Goal: Task Accomplishment & Management: Use online tool/utility

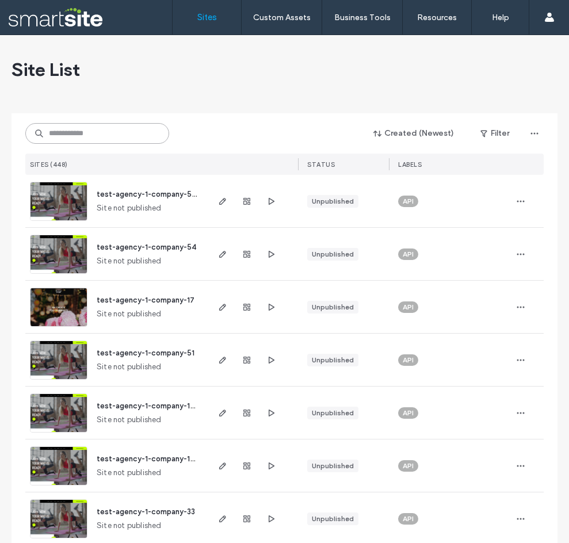
click at [122, 131] on input at bounding box center [97, 133] width 144 height 21
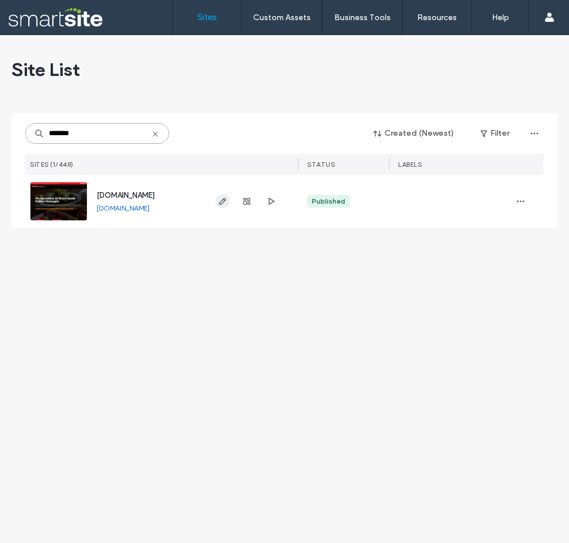
type input "*******"
click at [227, 202] on icon "button" at bounding box center [222, 201] width 9 height 9
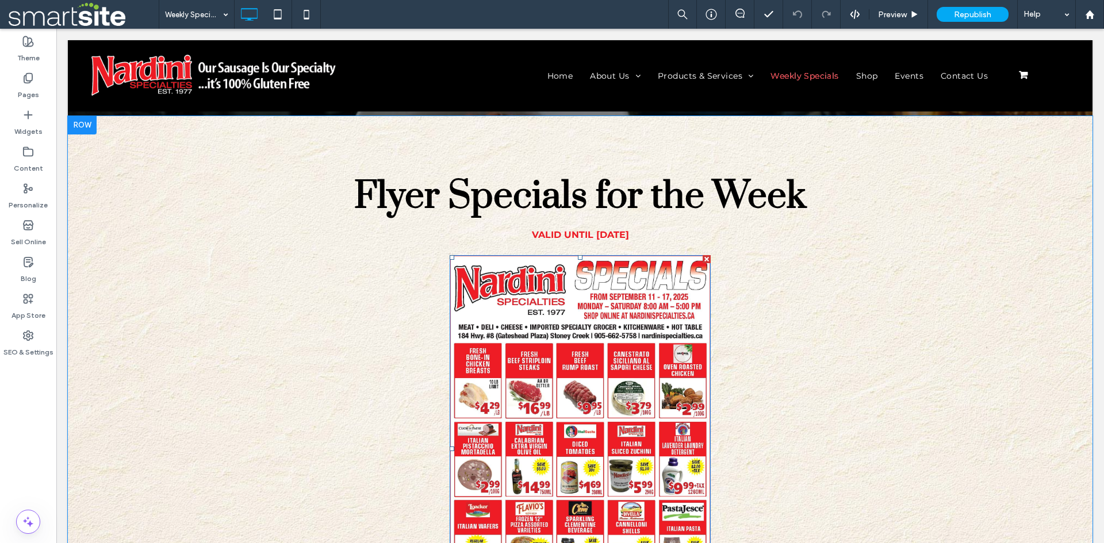
click at [559, 411] on img at bounding box center [580, 449] width 261 height 388
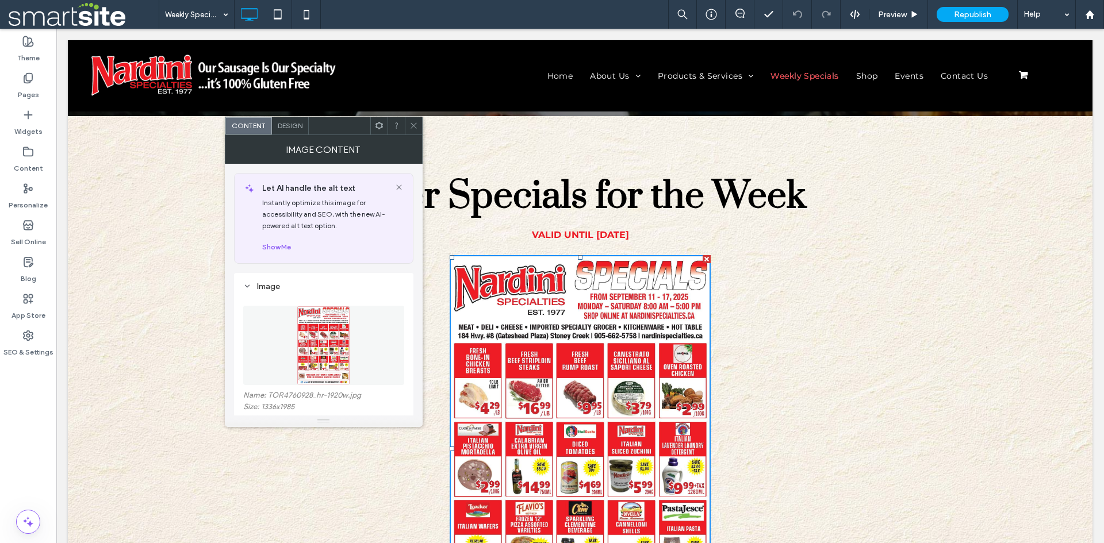
click at [347, 353] on figure at bounding box center [323, 345] width 161 height 79
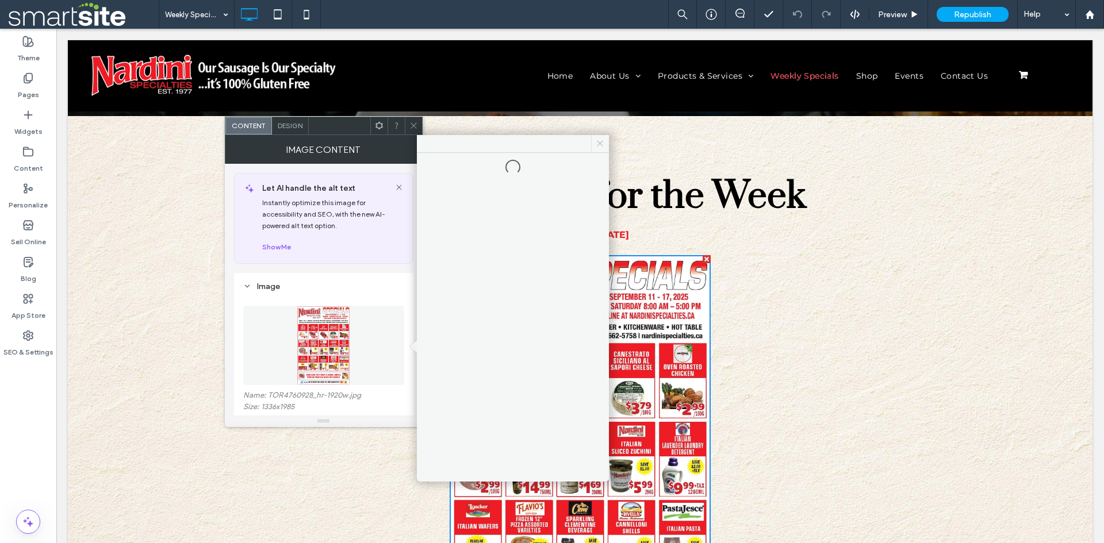
click at [597, 145] on icon at bounding box center [600, 143] width 9 height 9
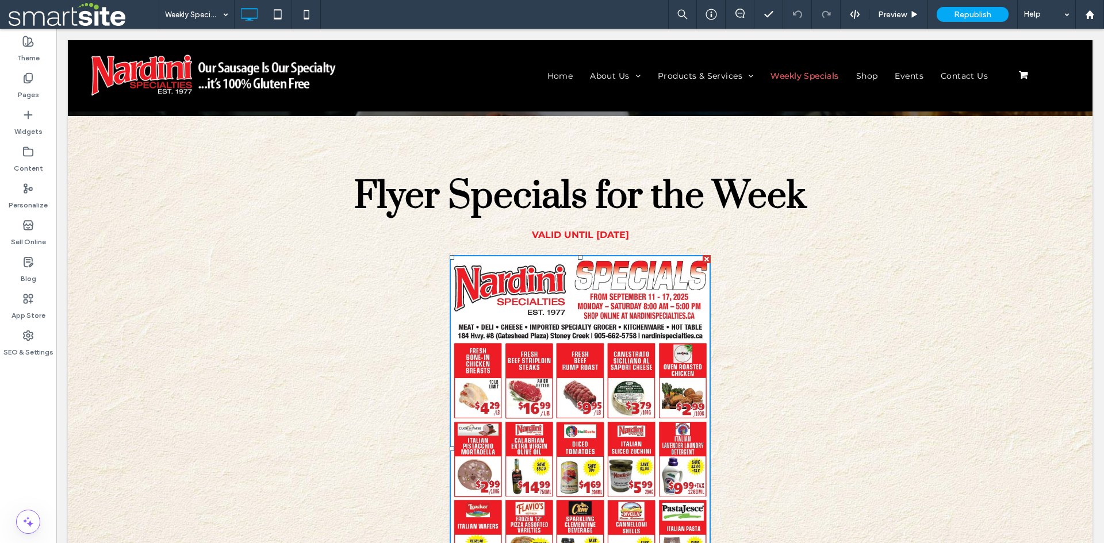
click at [519, 349] on img at bounding box center [580, 449] width 261 height 388
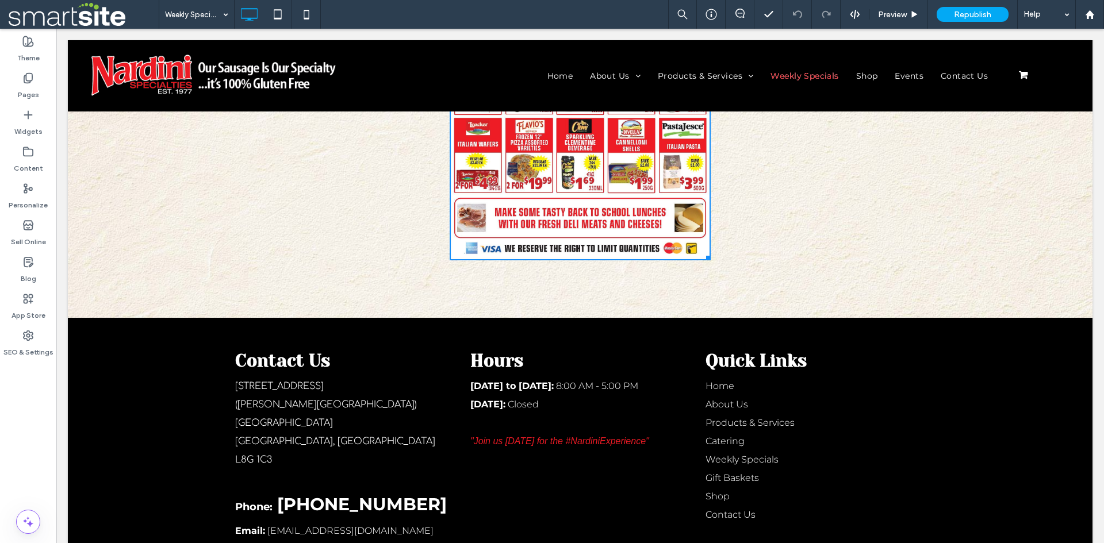
scroll to position [370, 0]
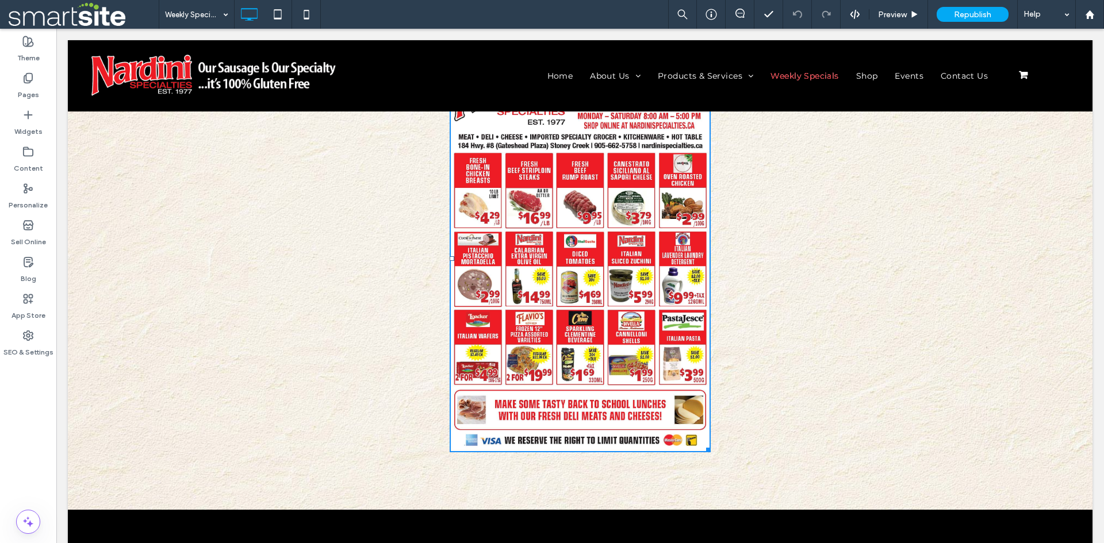
click at [516, 338] on img at bounding box center [580, 259] width 261 height 388
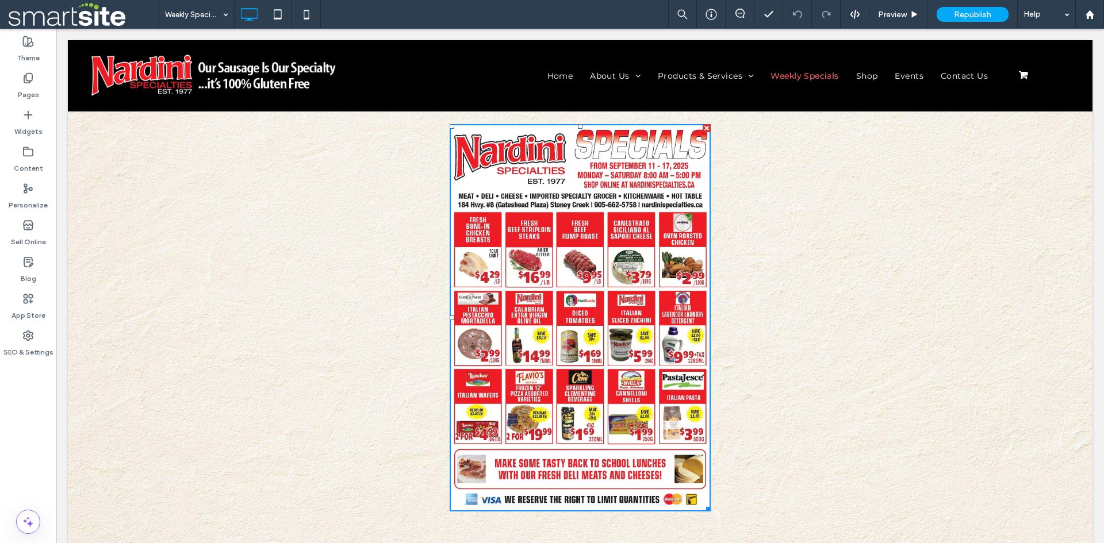
scroll to position [275, 0]
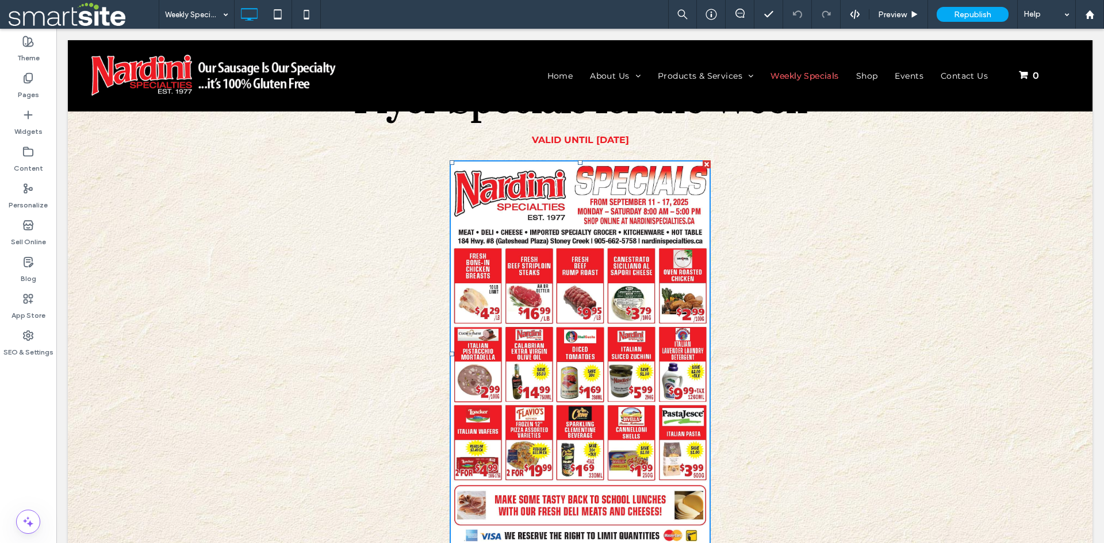
click at [546, 342] on img at bounding box center [580, 354] width 261 height 388
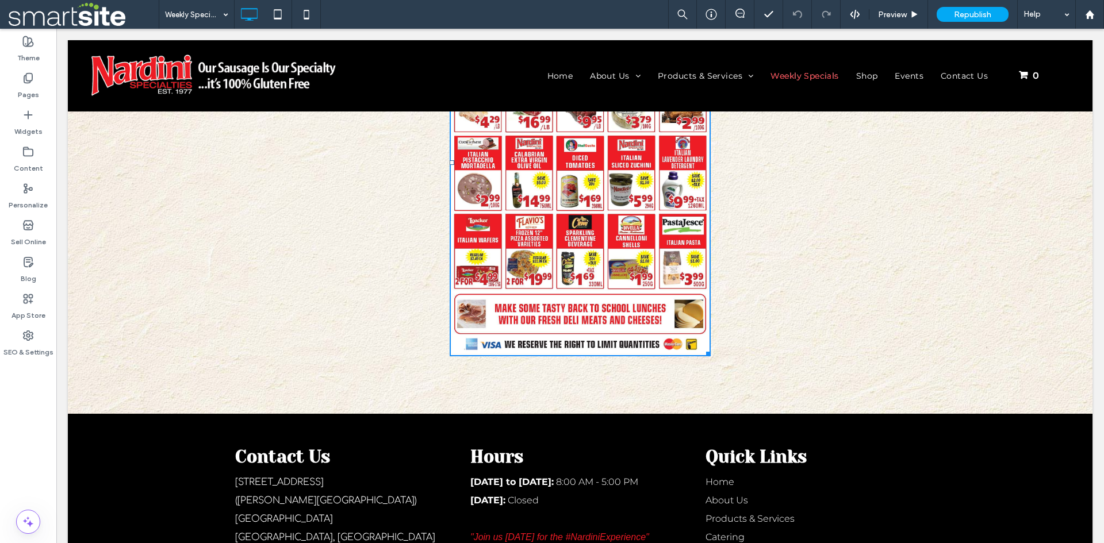
scroll to position [370, 0]
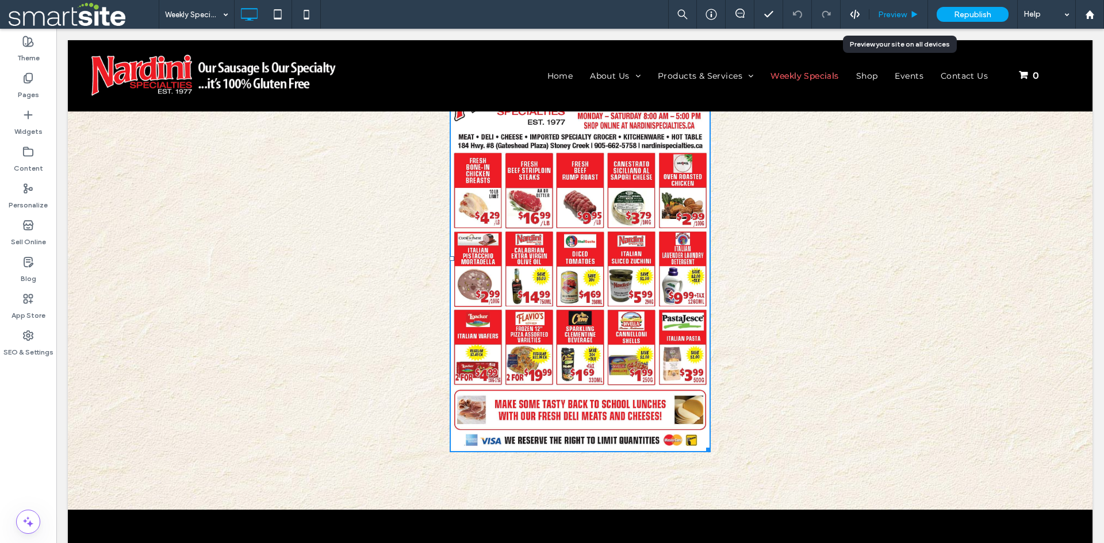
click at [889, 18] on span "Preview" at bounding box center [892, 15] width 29 height 10
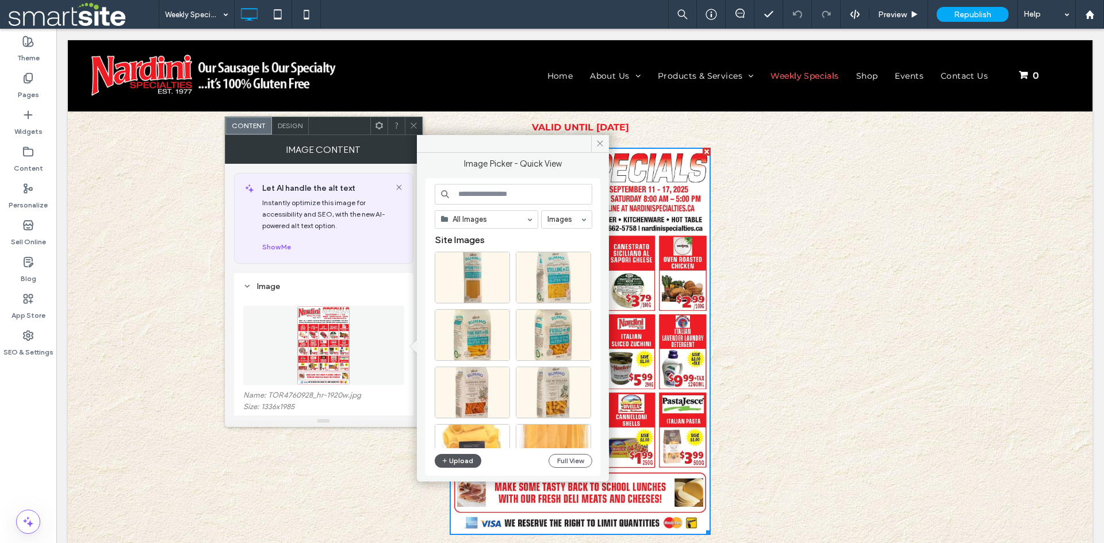
drag, startPoint x: 462, startPoint y: 459, endPoint x: 456, endPoint y: 461, distance: 6.7
click at [456, 461] on button "Upload" at bounding box center [458, 461] width 47 height 14
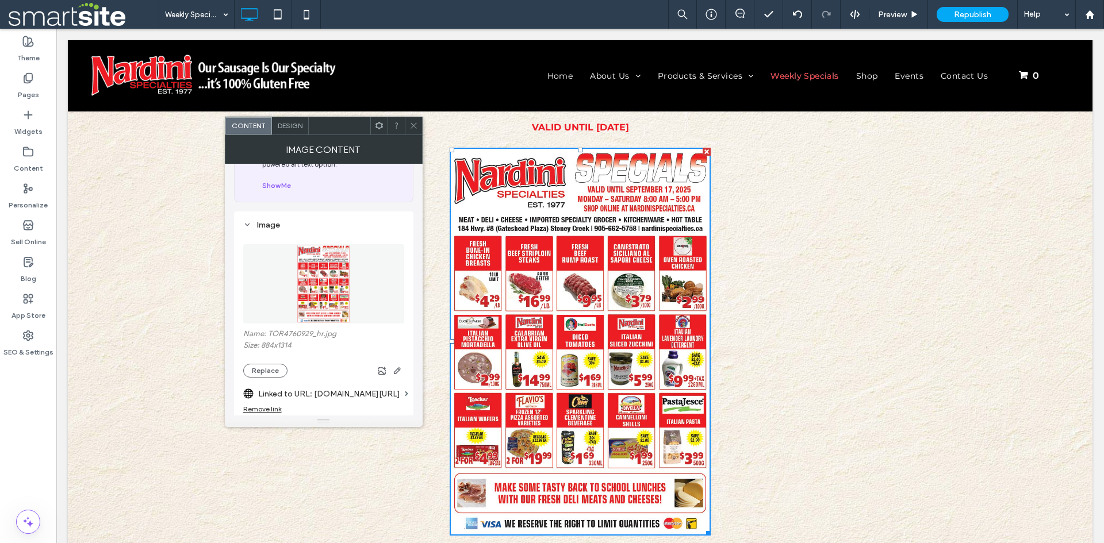
scroll to position [96, 0]
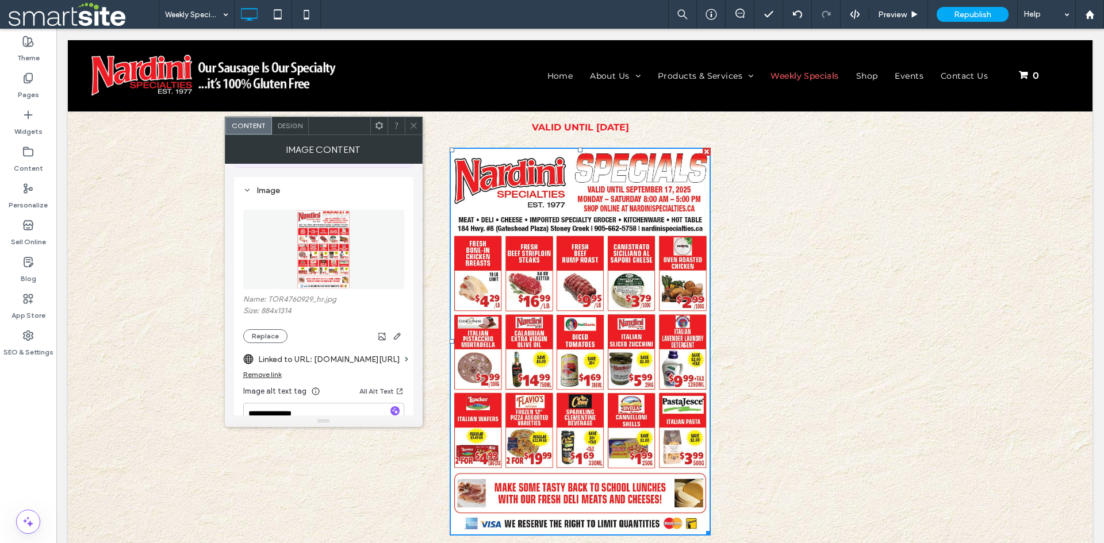
click at [318, 359] on label "Linked to URL: [DOMAIN_NAME][URL]" at bounding box center [329, 359] width 142 height 21
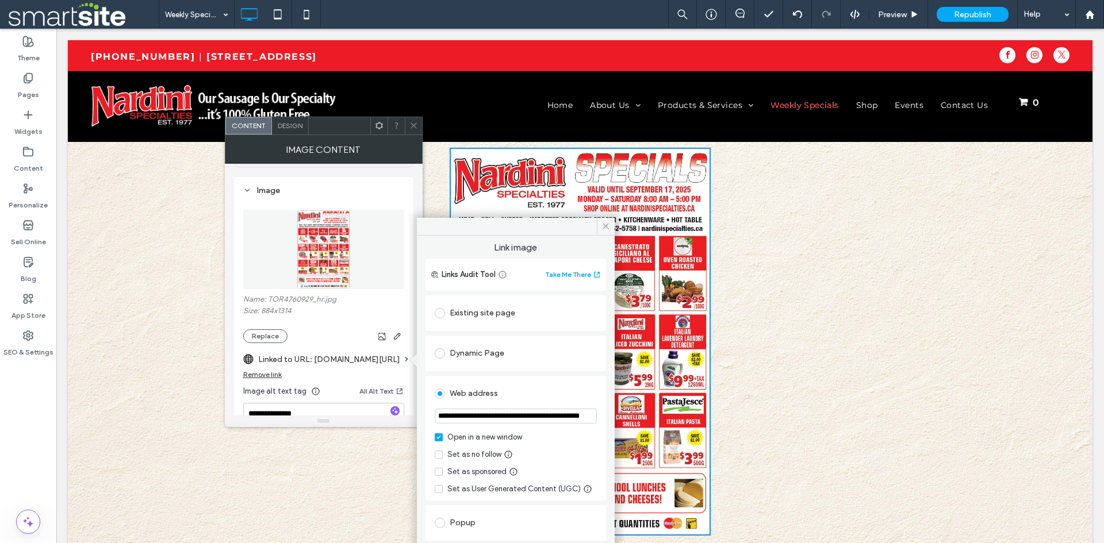
scroll to position [191, 0]
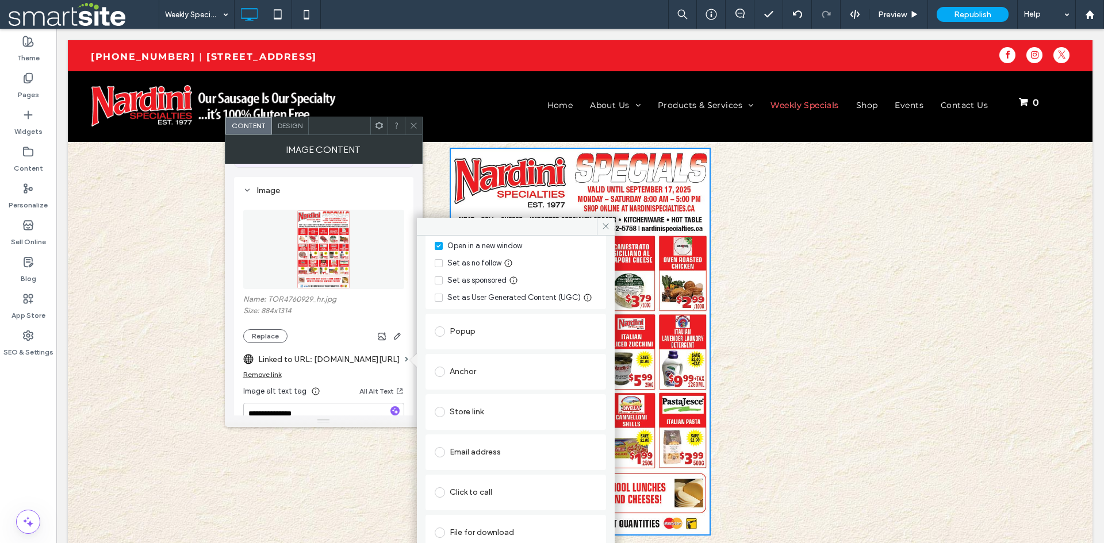
click at [479, 530] on div "File for download" at bounding box center [516, 533] width 162 height 18
click at [496, 513] on div "File" at bounding box center [515, 515] width 161 height 10
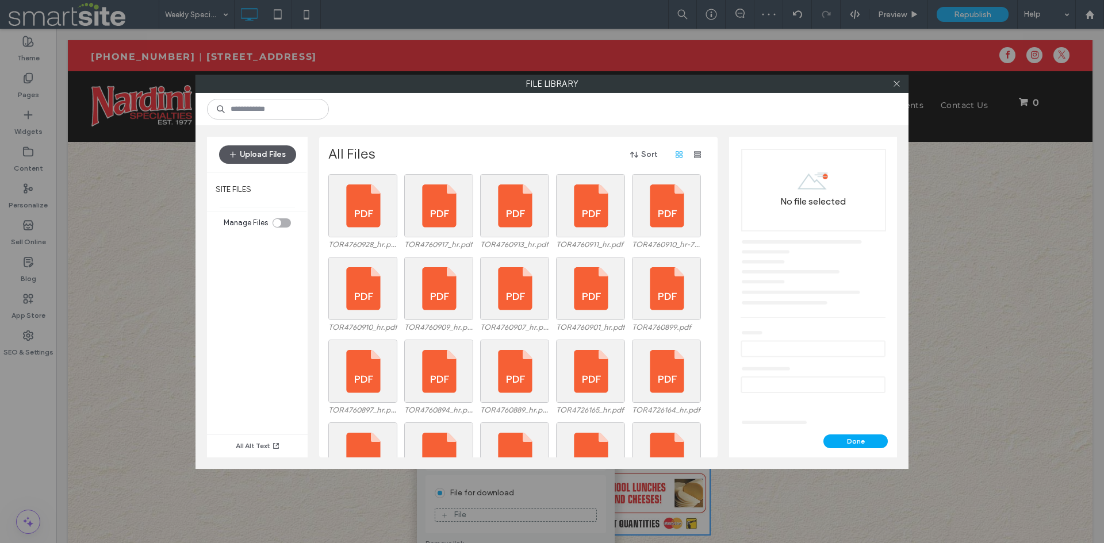
click at [268, 156] on button "Upload Files" at bounding box center [257, 154] width 77 height 18
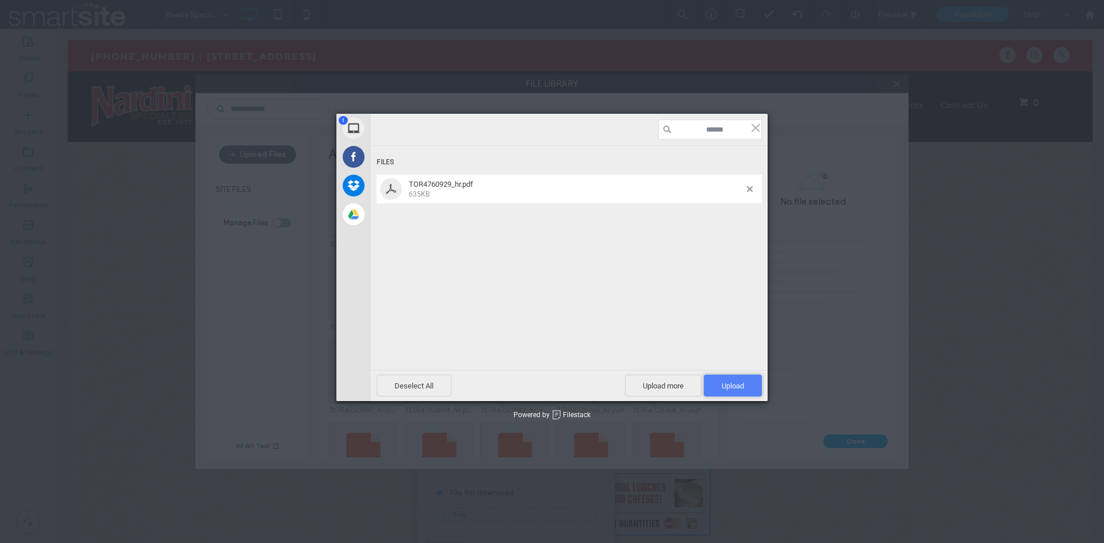
click at [727, 389] on span "Upload 1" at bounding box center [733, 386] width 22 height 9
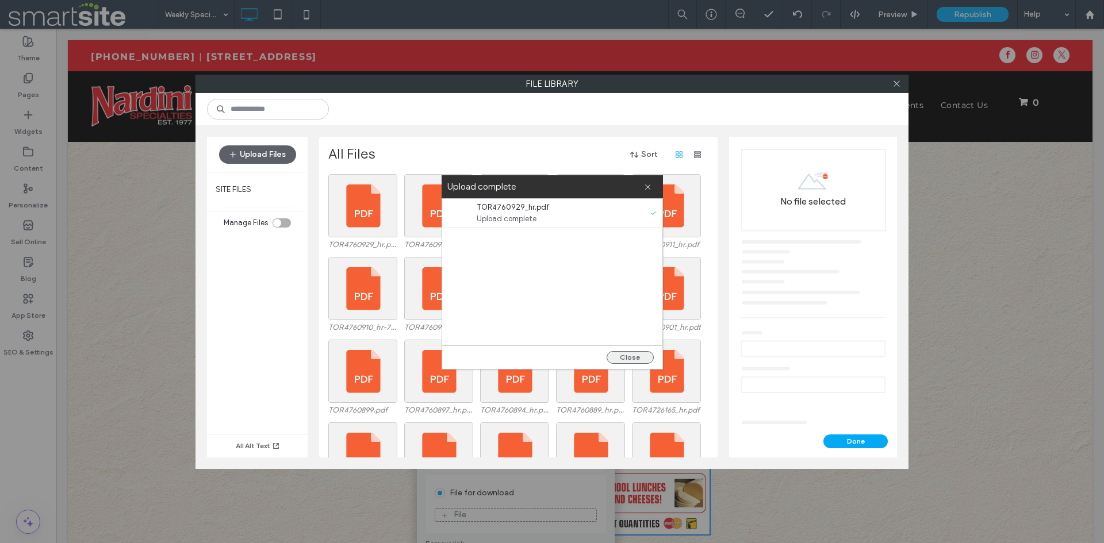
click at [628, 355] on button "Close" at bounding box center [630, 357] width 47 height 13
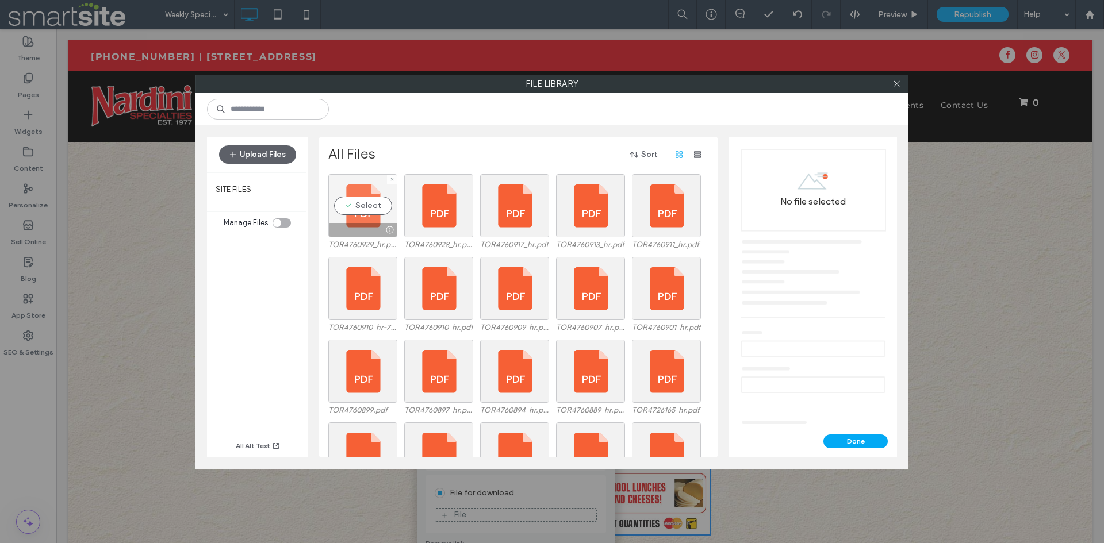
click at [360, 216] on div "Select" at bounding box center [362, 205] width 69 height 63
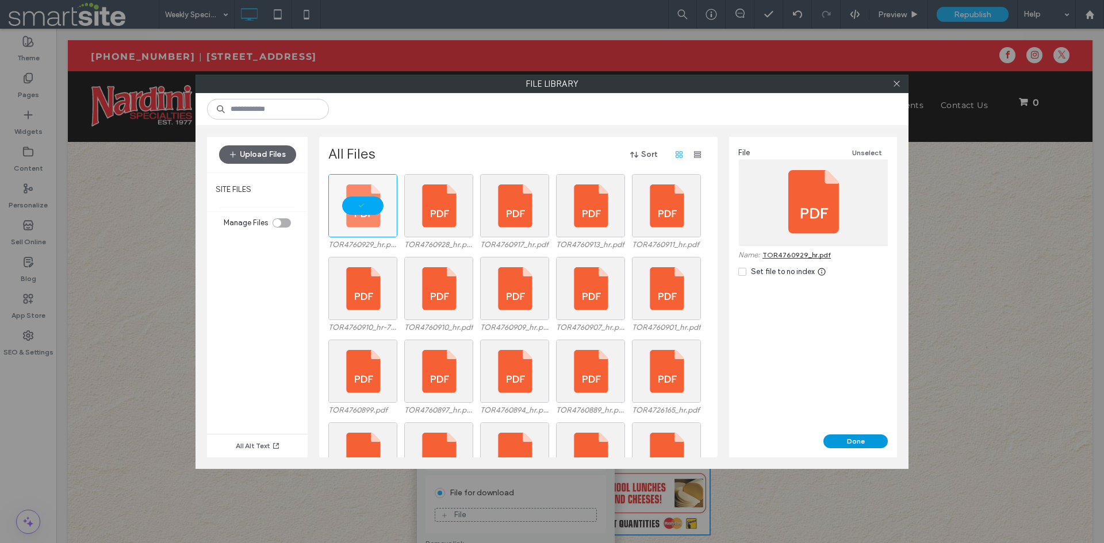
click at [837, 443] on button "Done" at bounding box center [855, 442] width 64 height 14
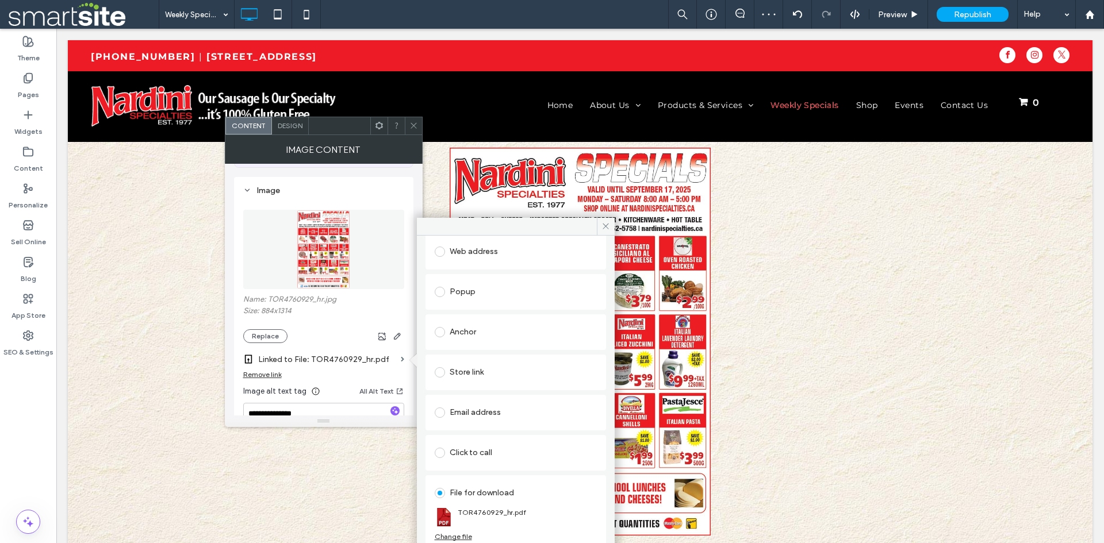
click at [441, 254] on span at bounding box center [440, 252] width 10 height 10
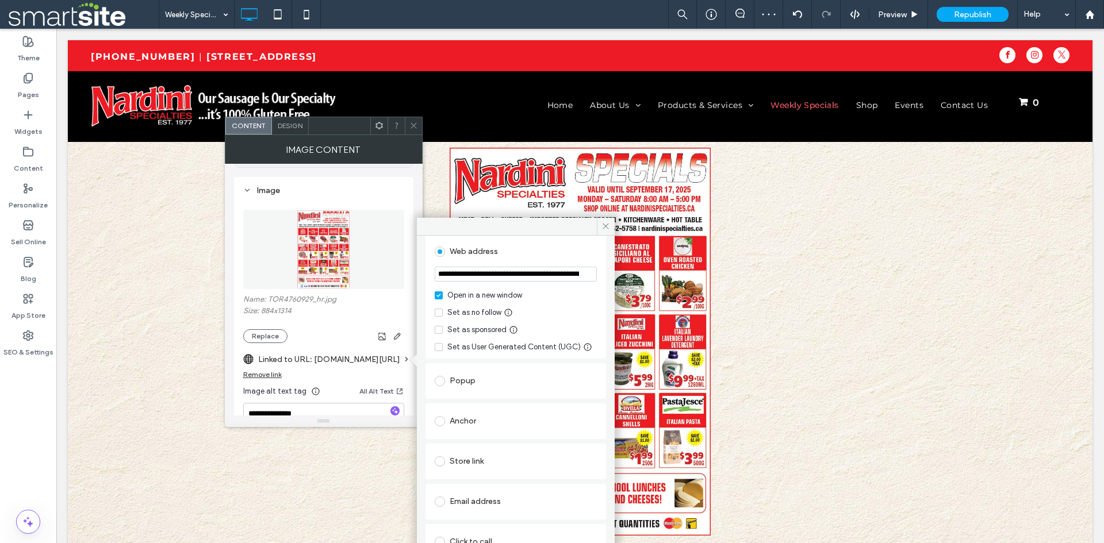
click at [457, 267] on input "**********" at bounding box center [516, 274] width 162 height 15
paste input "url"
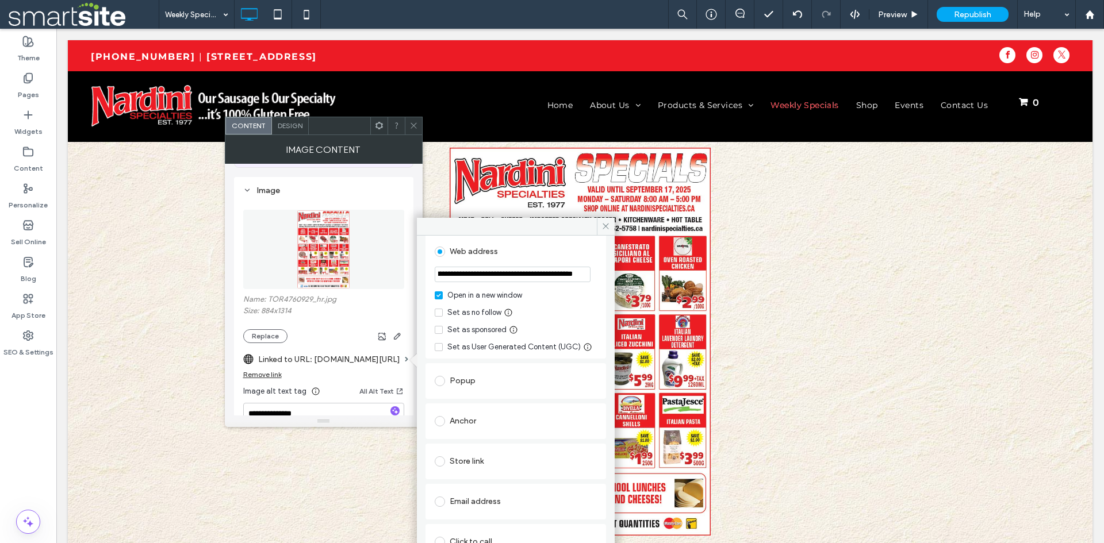
type input "**********"
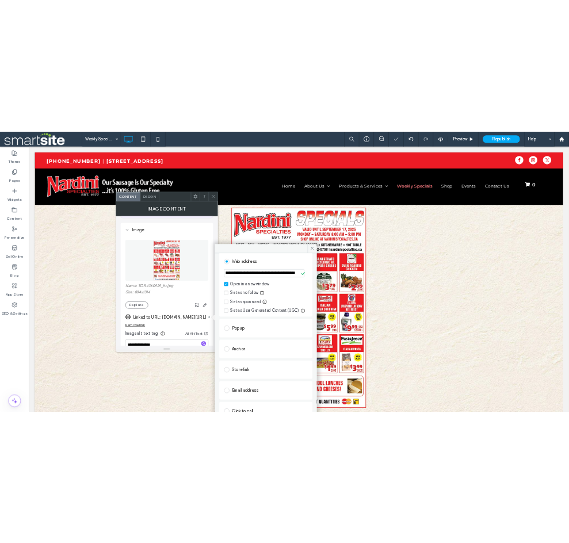
scroll to position [0, 0]
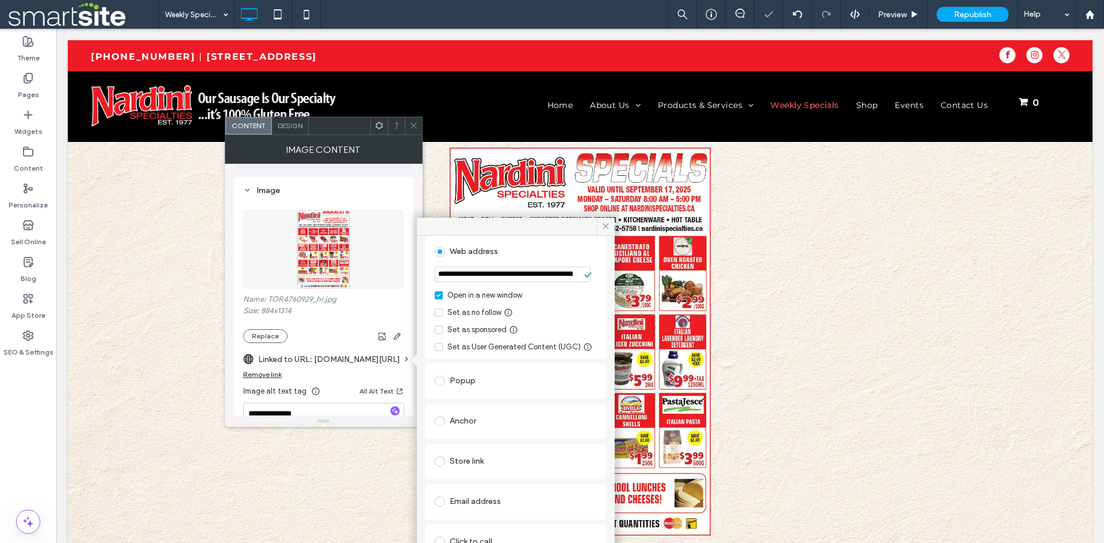
click at [584, 276] on use at bounding box center [587, 275] width 7 height 6
click at [605, 226] on use at bounding box center [606, 227] width 6 height 6
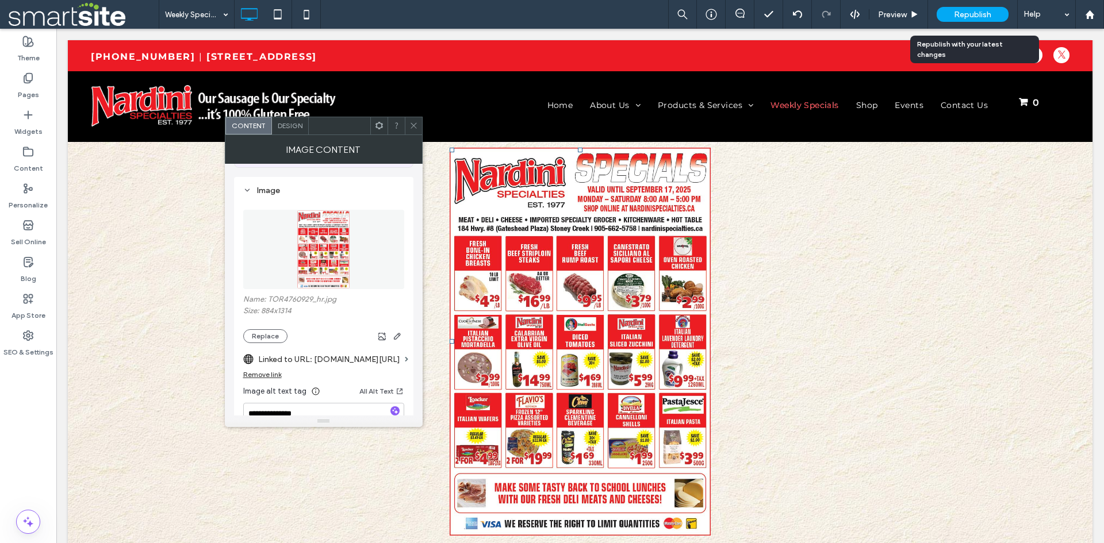
click at [972, 16] on span "Republish" at bounding box center [972, 15] width 37 height 10
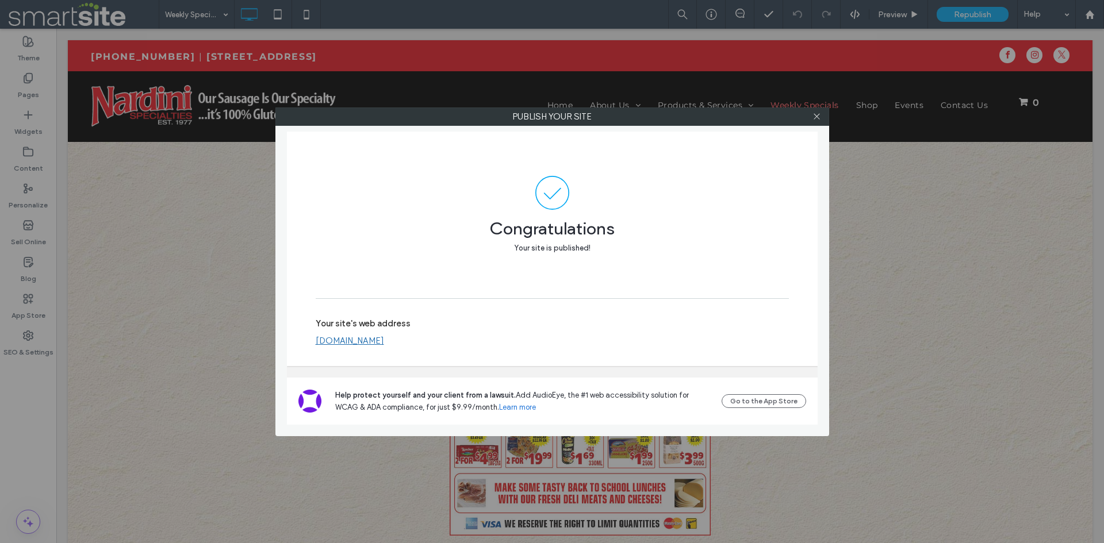
drag, startPoint x: 393, startPoint y: 340, endPoint x: 382, endPoint y: 344, distance: 11.1
click at [382, 344] on link "www.nardinispecialties.ca" at bounding box center [350, 341] width 68 height 10
click at [822, 120] on div at bounding box center [816, 116] width 17 height 17
click at [818, 118] on icon at bounding box center [816, 116] width 9 height 9
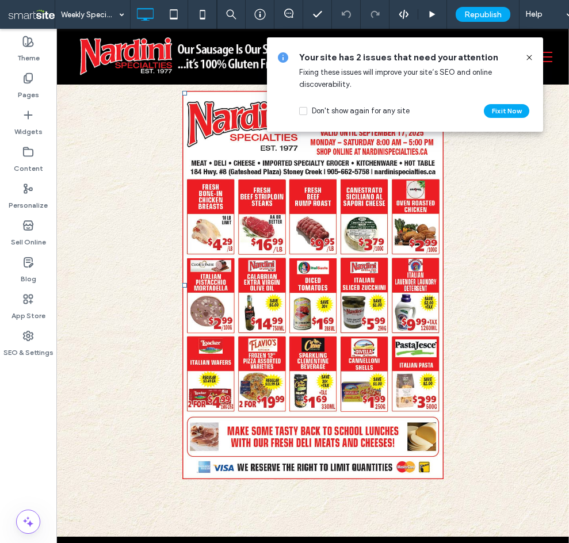
click at [530, 62] on span at bounding box center [528, 57] width 9 height 13
